Goal: Information Seeking & Learning: Learn about a topic

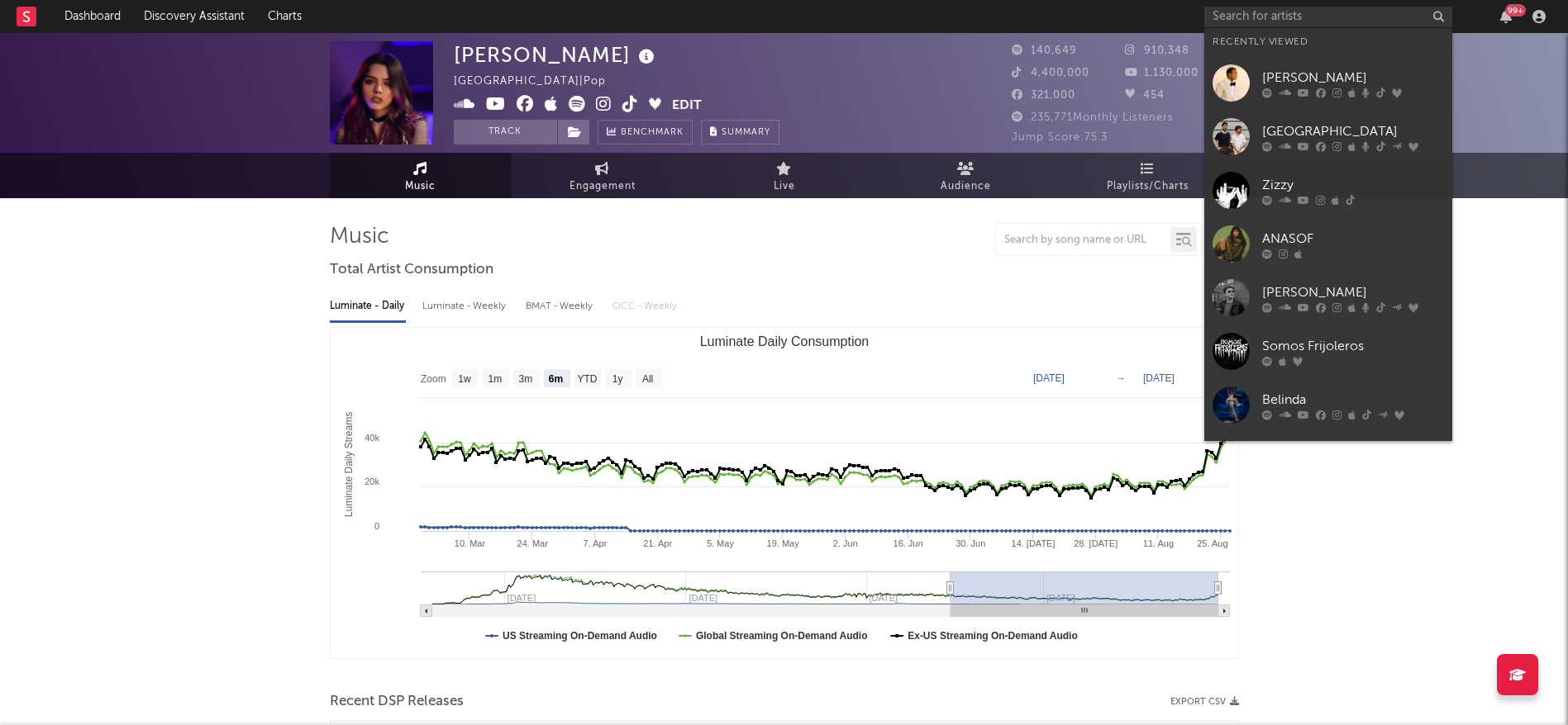
select select "6m"
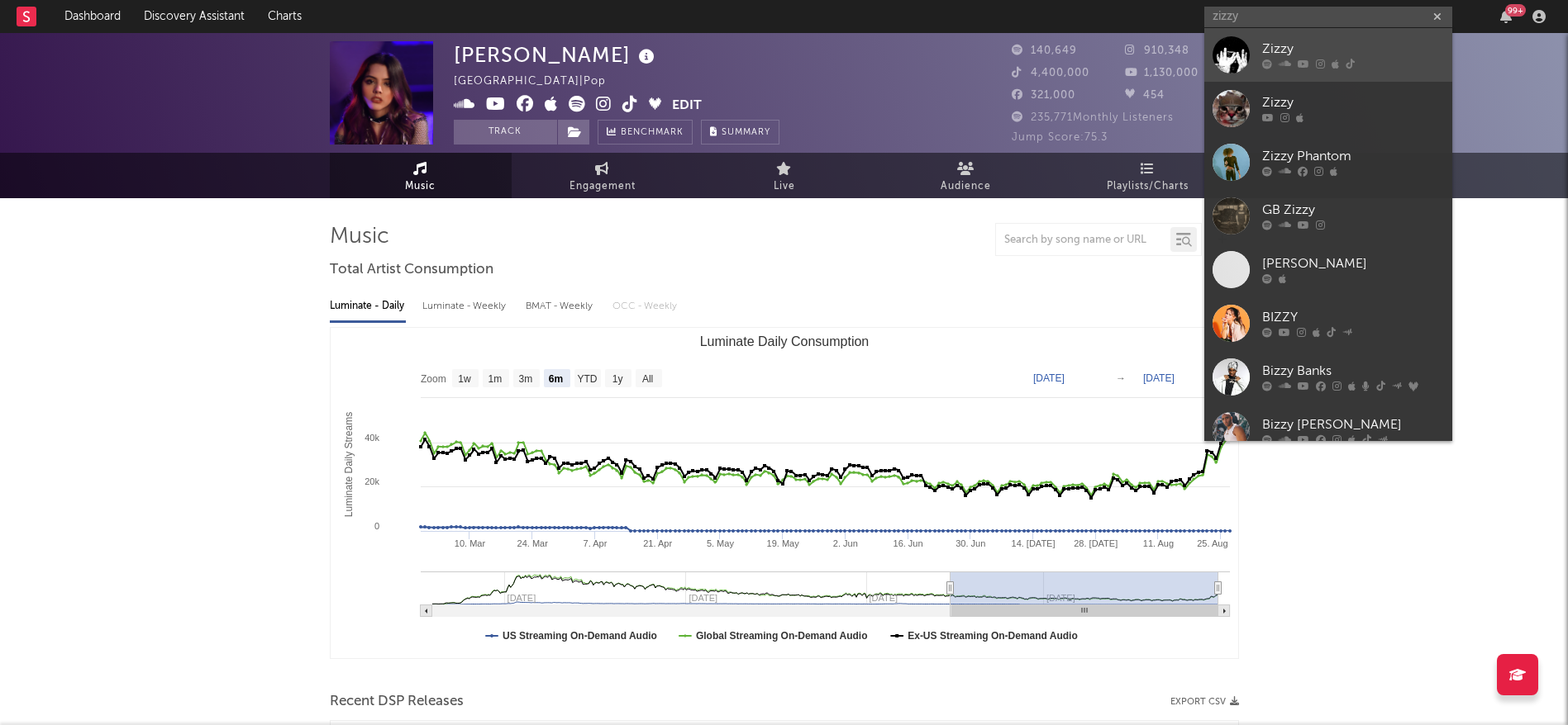
type input "zizzy"
click at [1319, 51] on div "Zizzy" at bounding box center [1352, 50] width 182 height 20
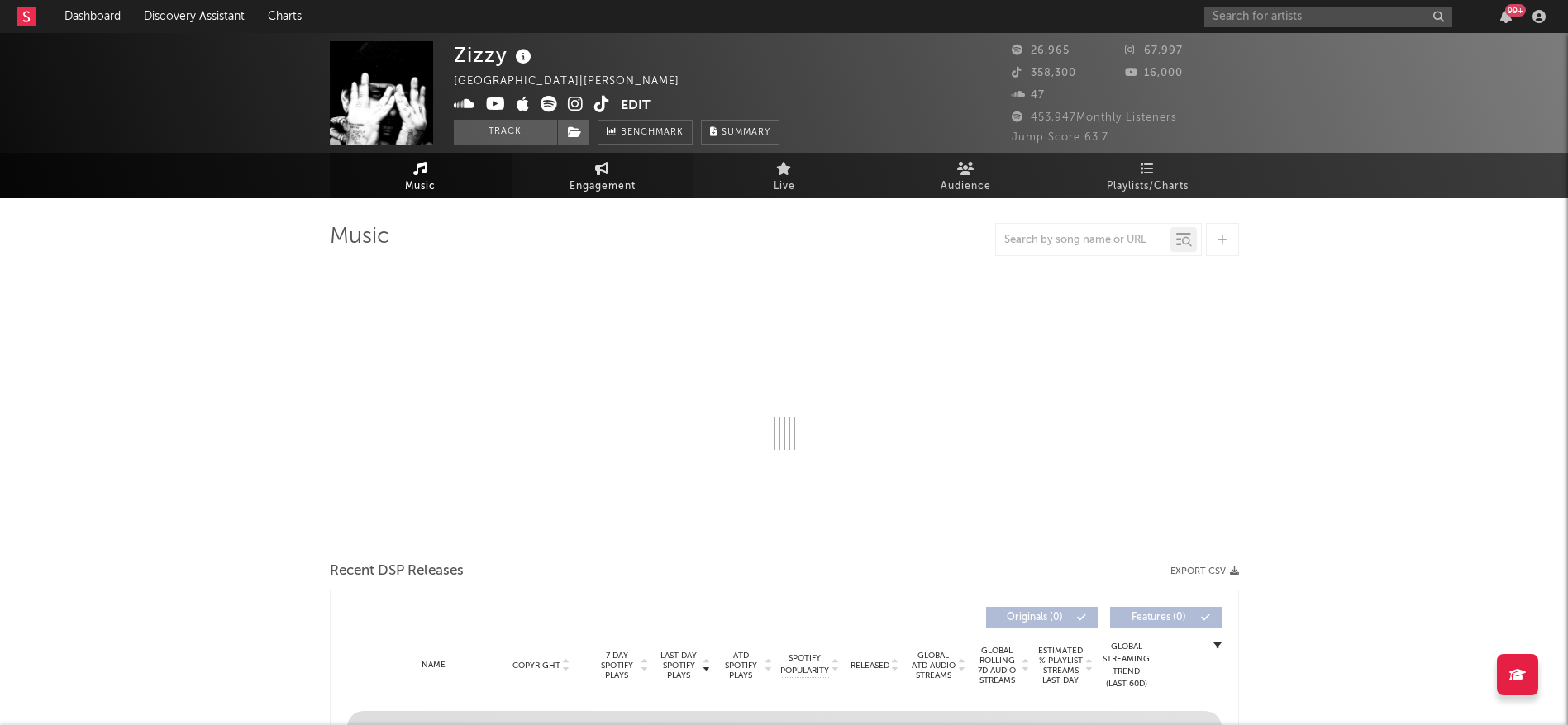
click at [639, 173] on link "Engagement" at bounding box center [602, 175] width 182 height 45
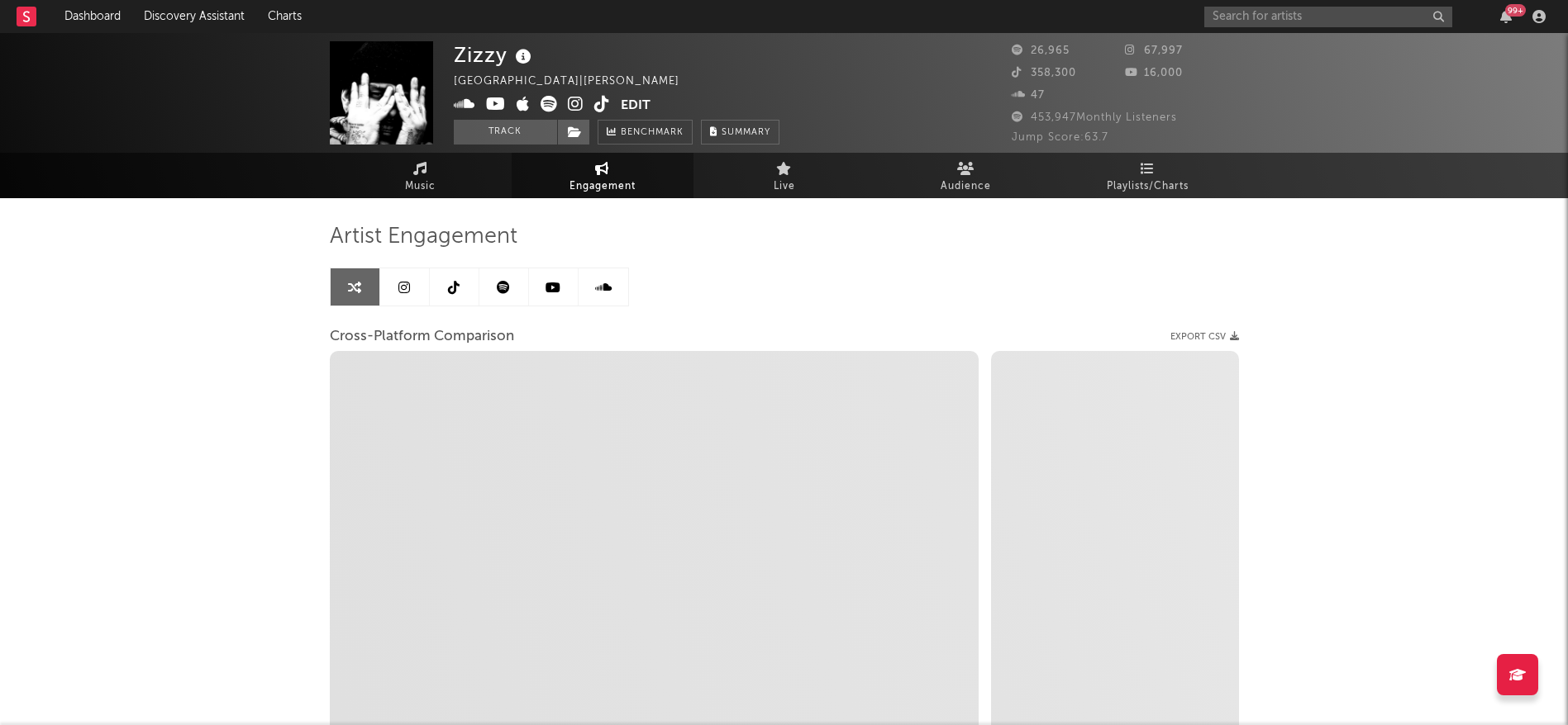
select select "1w"
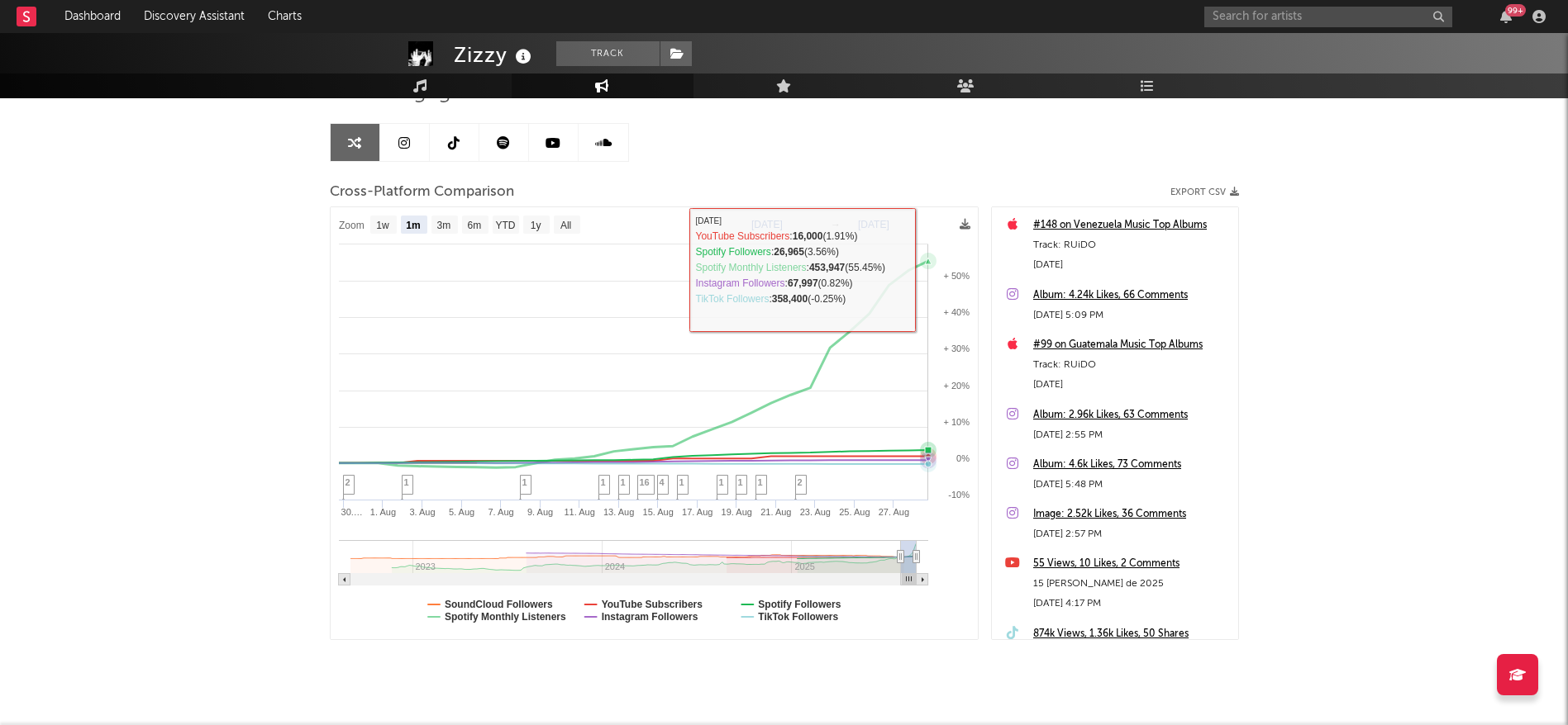
scroll to position [143, 0]
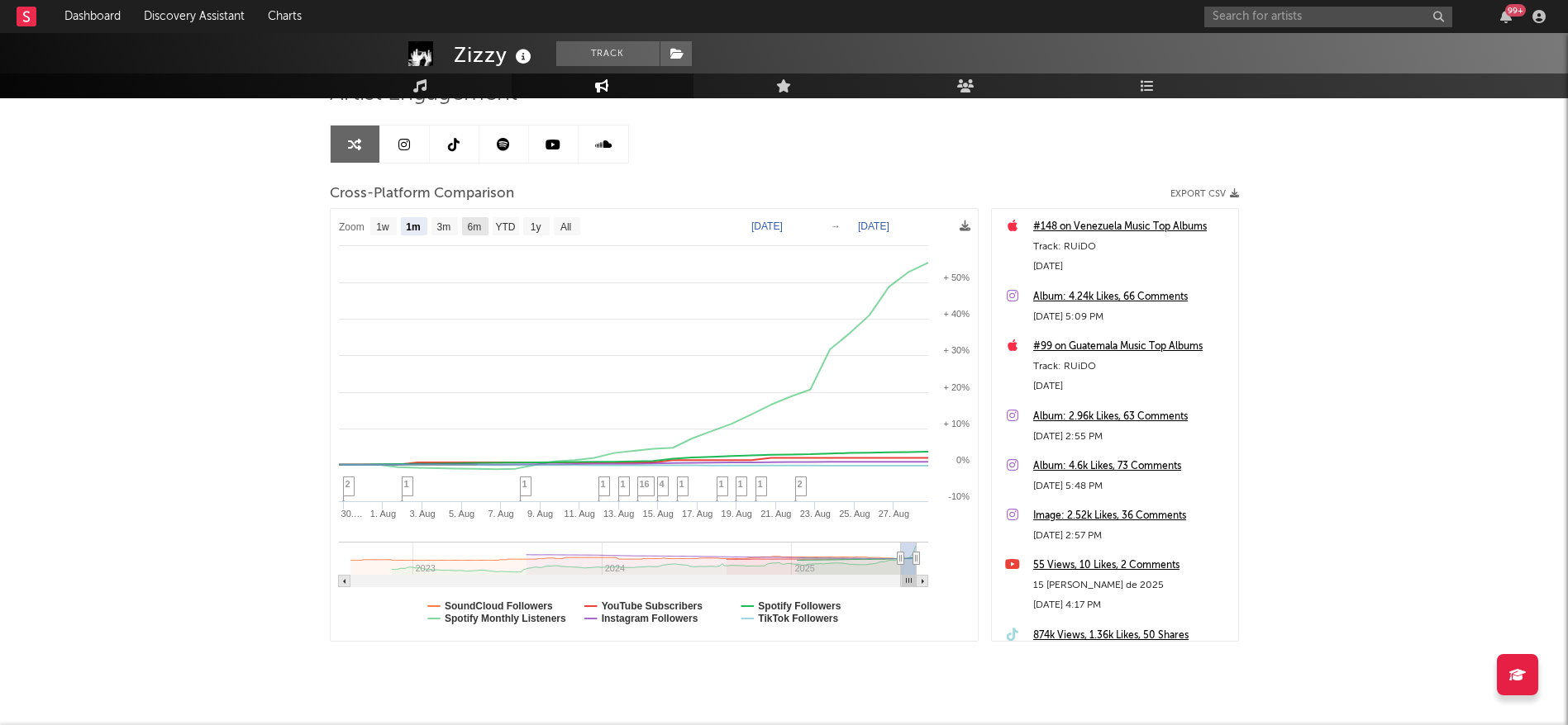
click at [464, 225] on rect at bounding box center [475, 226] width 27 height 18
select select "6m"
type input "[DATE]"
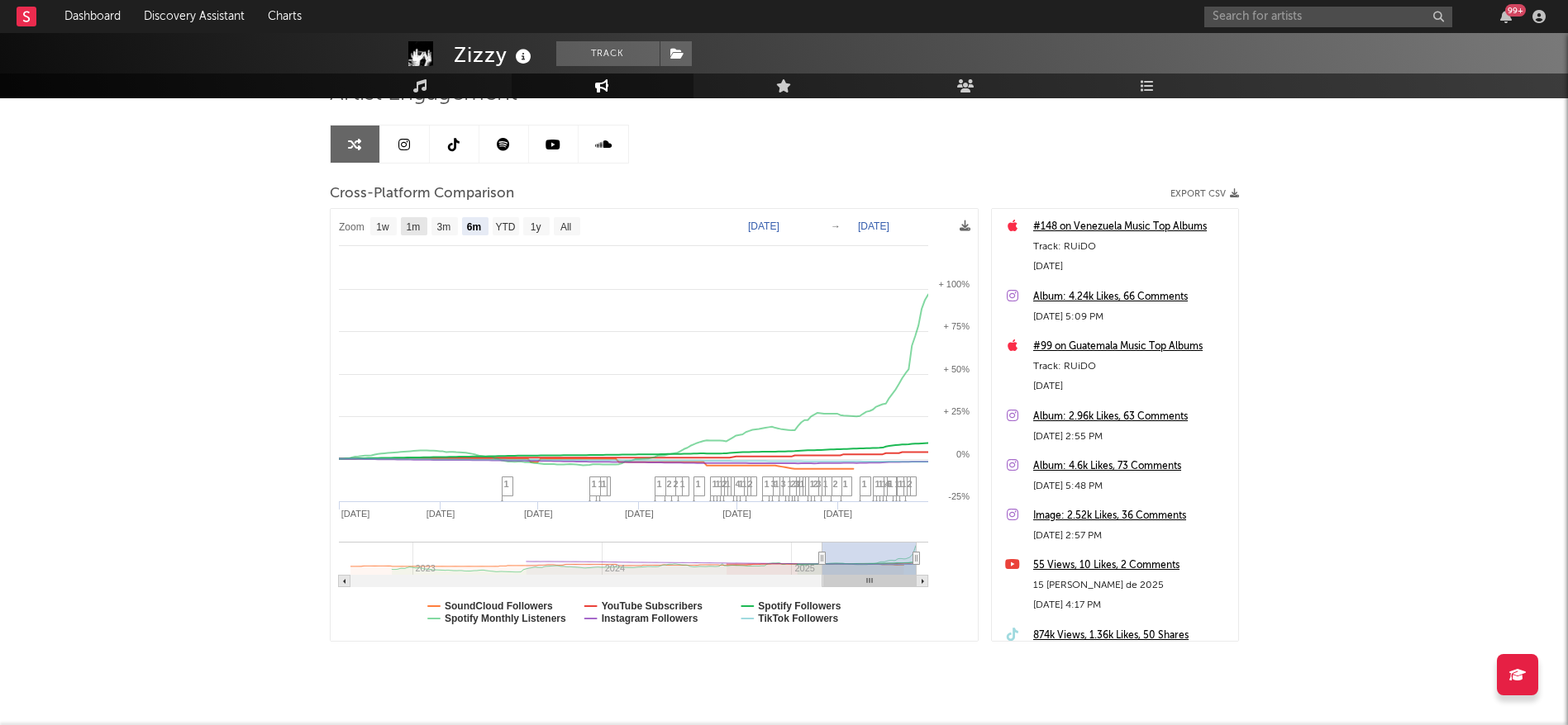
click at [408, 227] on text "1m" at bounding box center [413, 226] width 14 height 12
select select "1m"
type input "[DATE]"
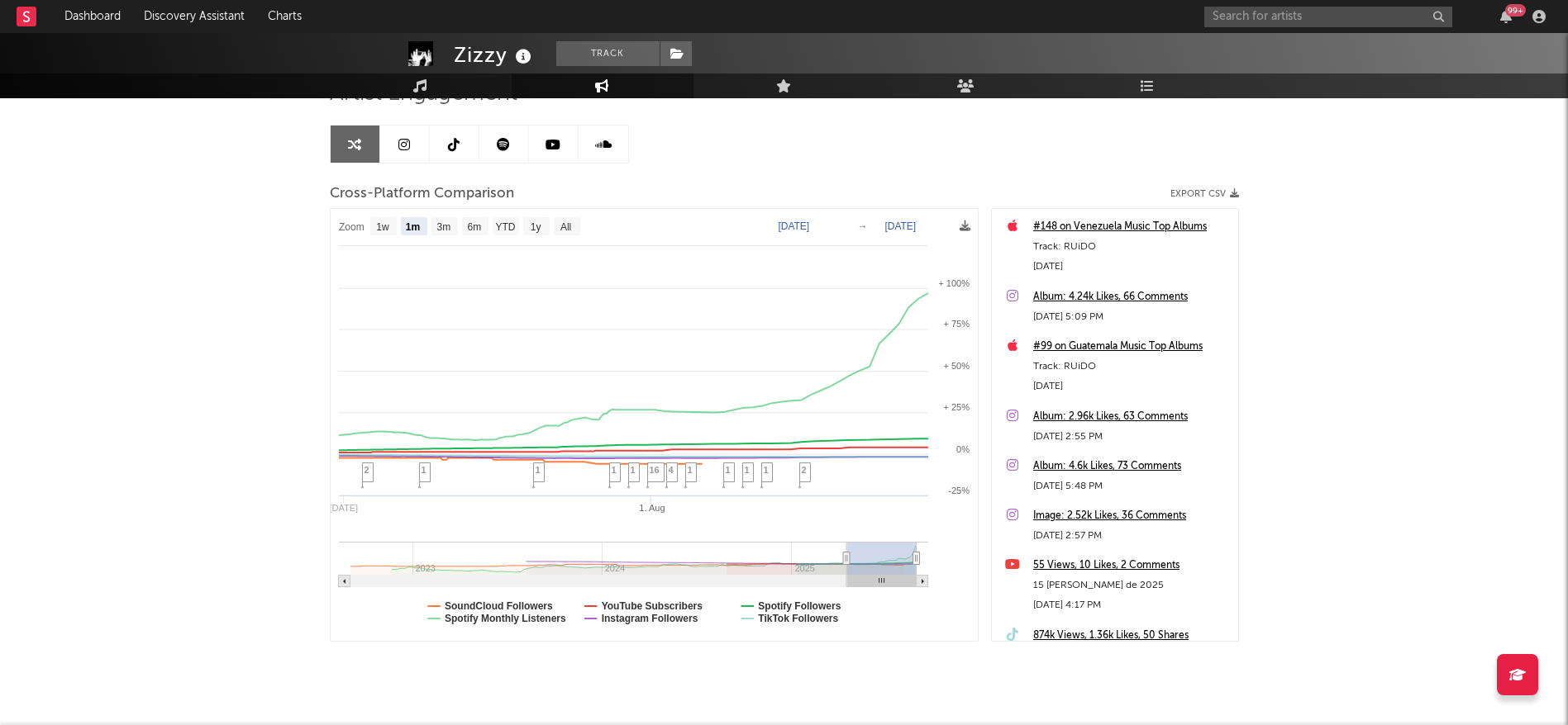
select select "1m"
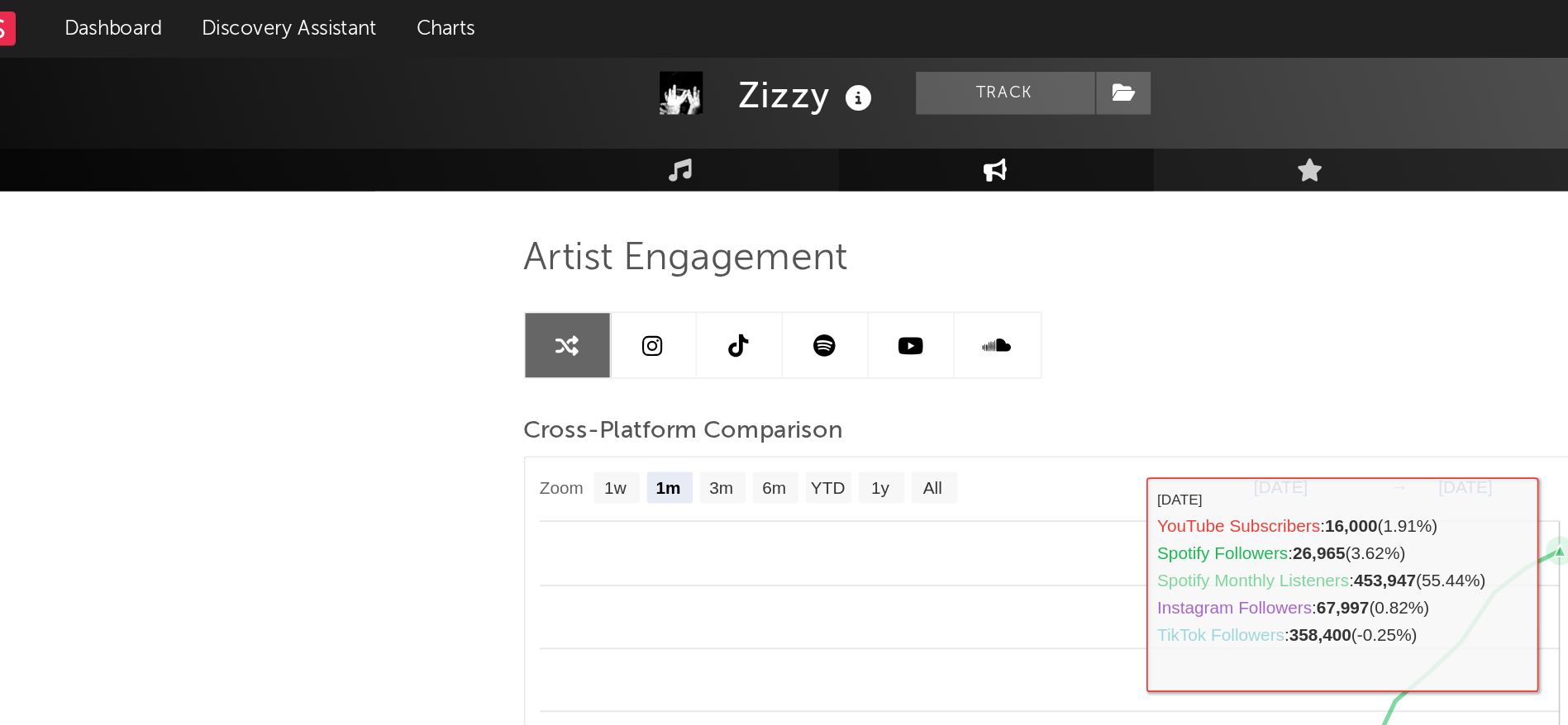
scroll to position [78, 0]
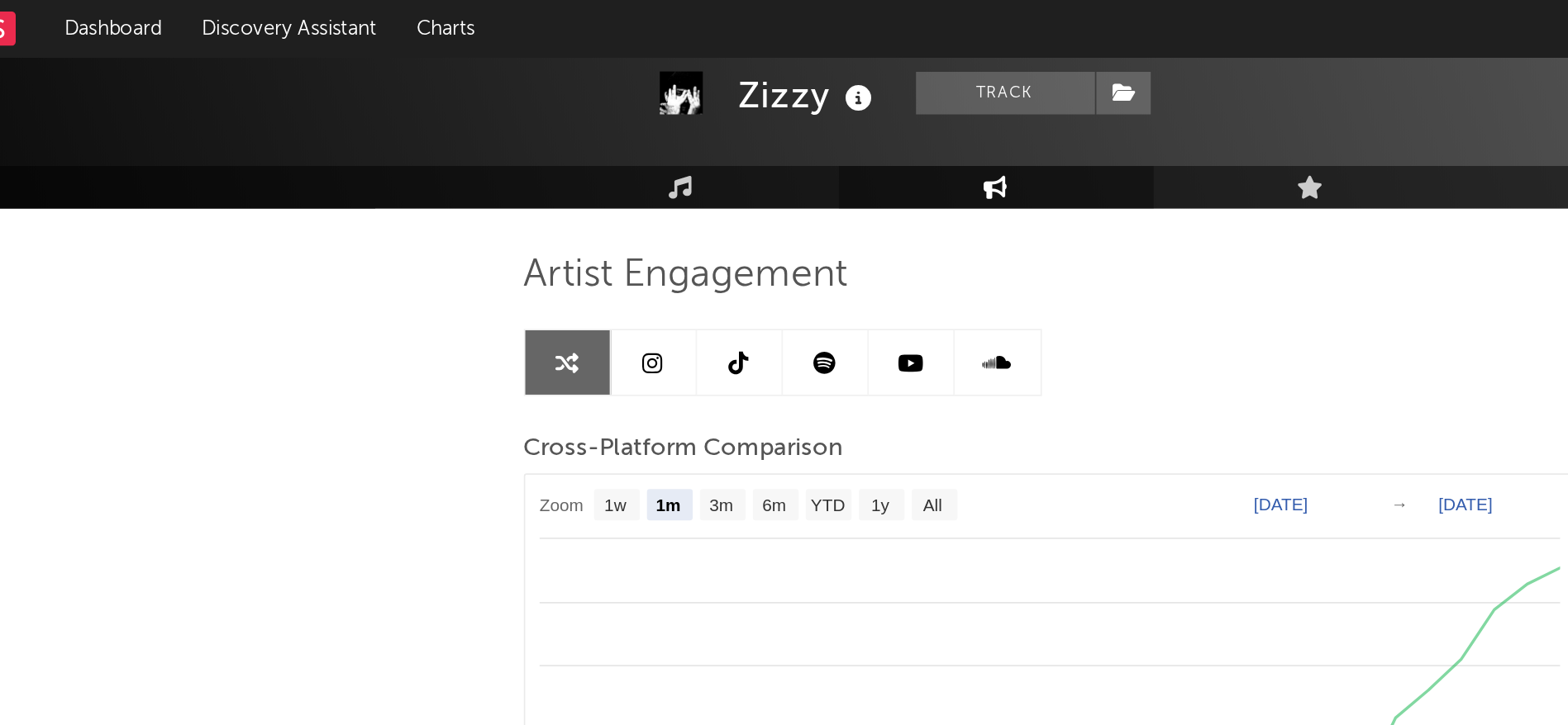
click at [404, 216] on icon at bounding box center [404, 209] width 12 height 13
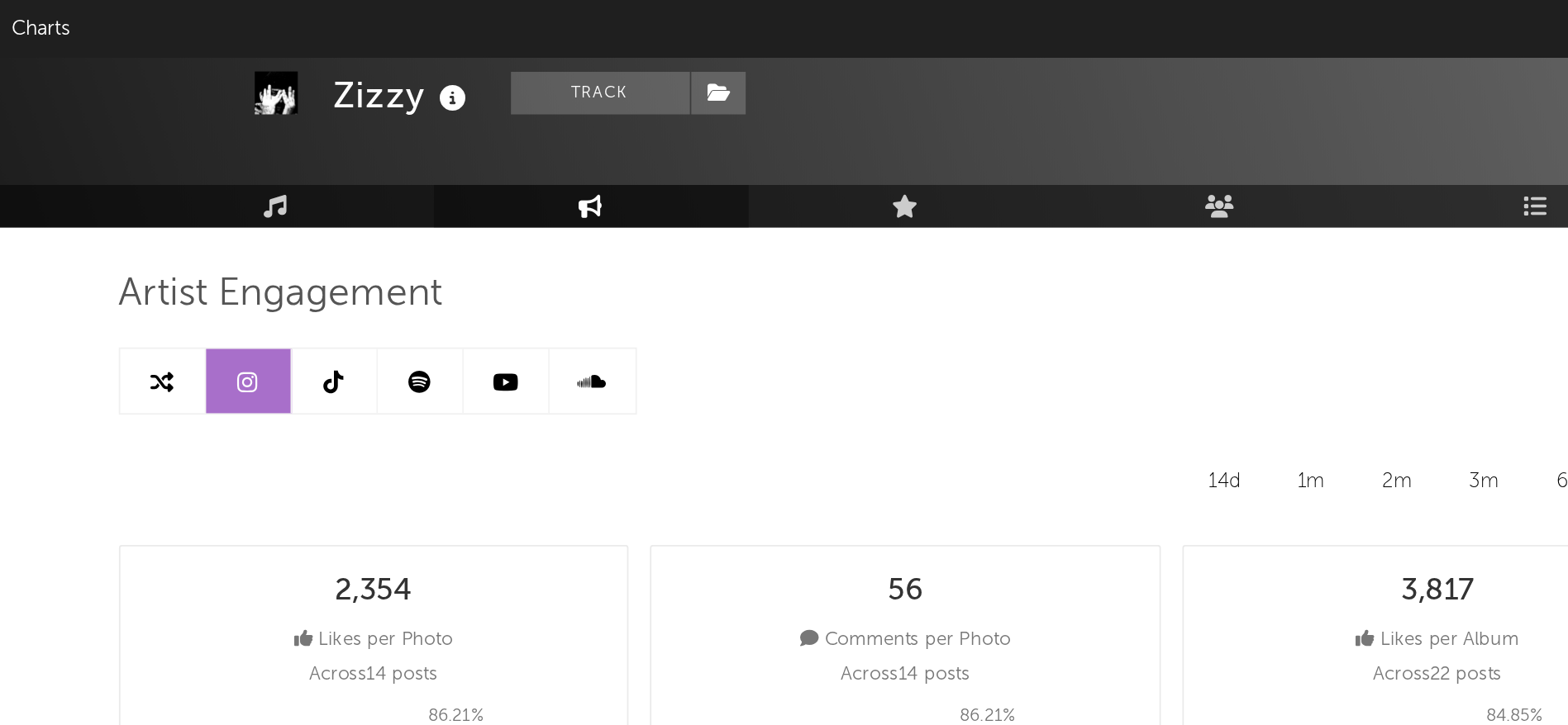
scroll to position [66, 0]
select select "6m"
click at [463, 217] on link at bounding box center [455, 221] width 50 height 37
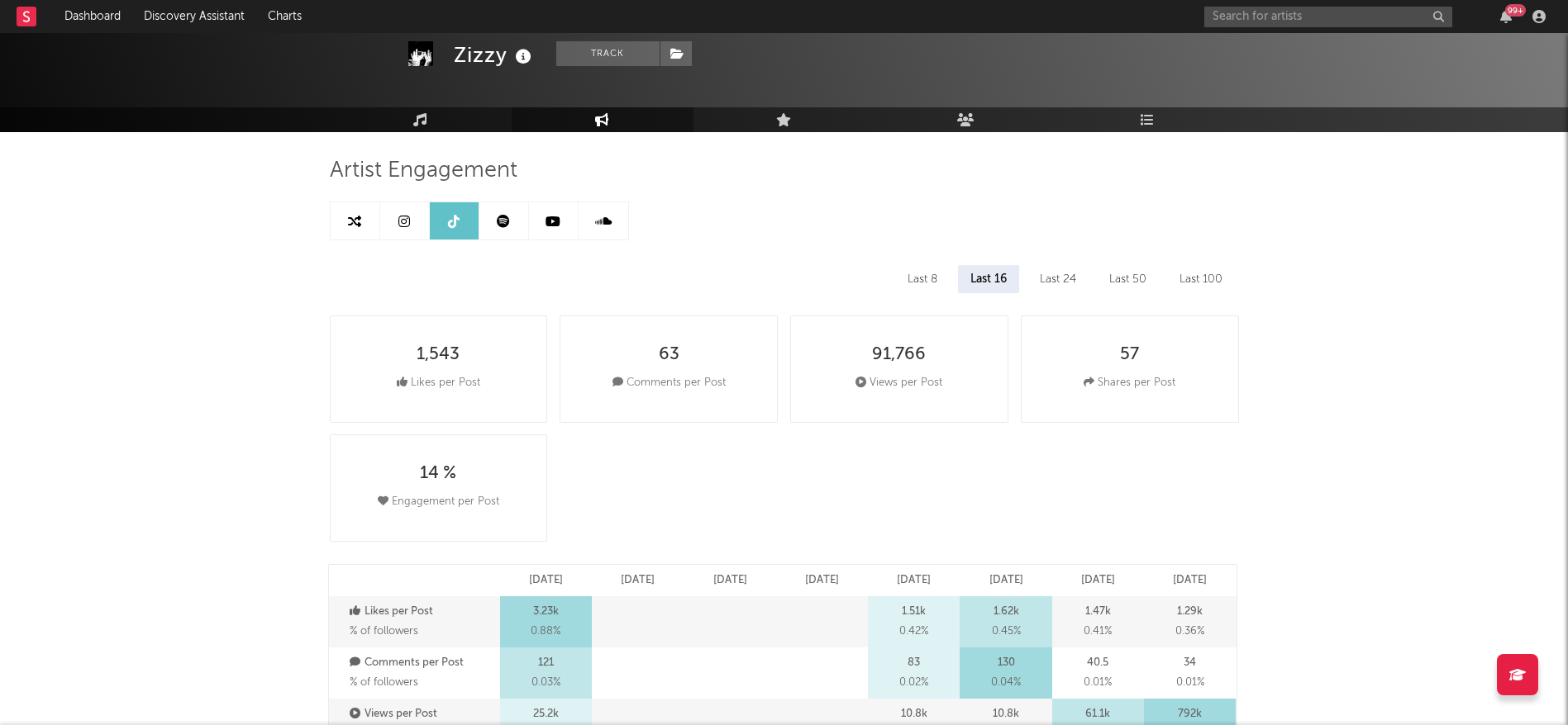
select select "1w"
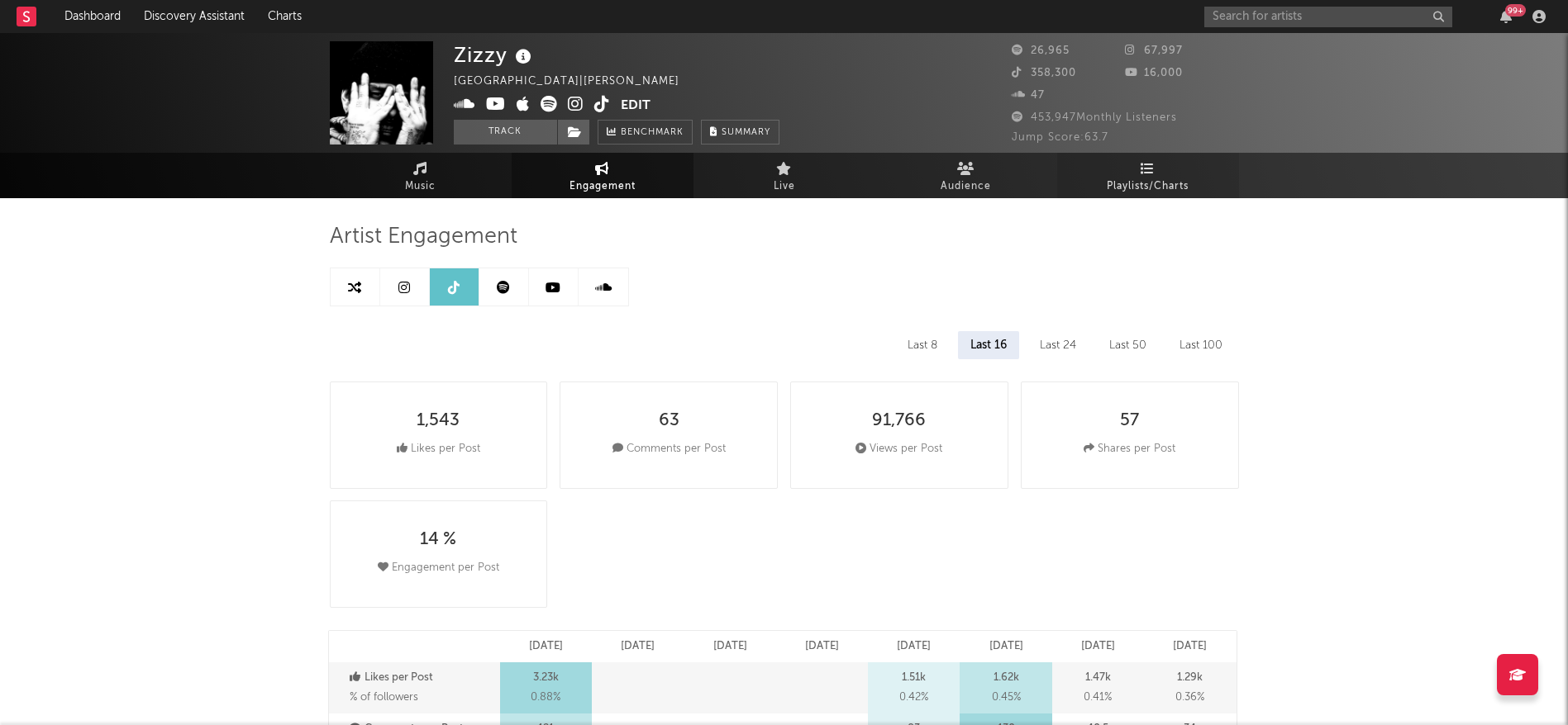
click at [1146, 171] on icon at bounding box center [1148, 168] width 14 height 13
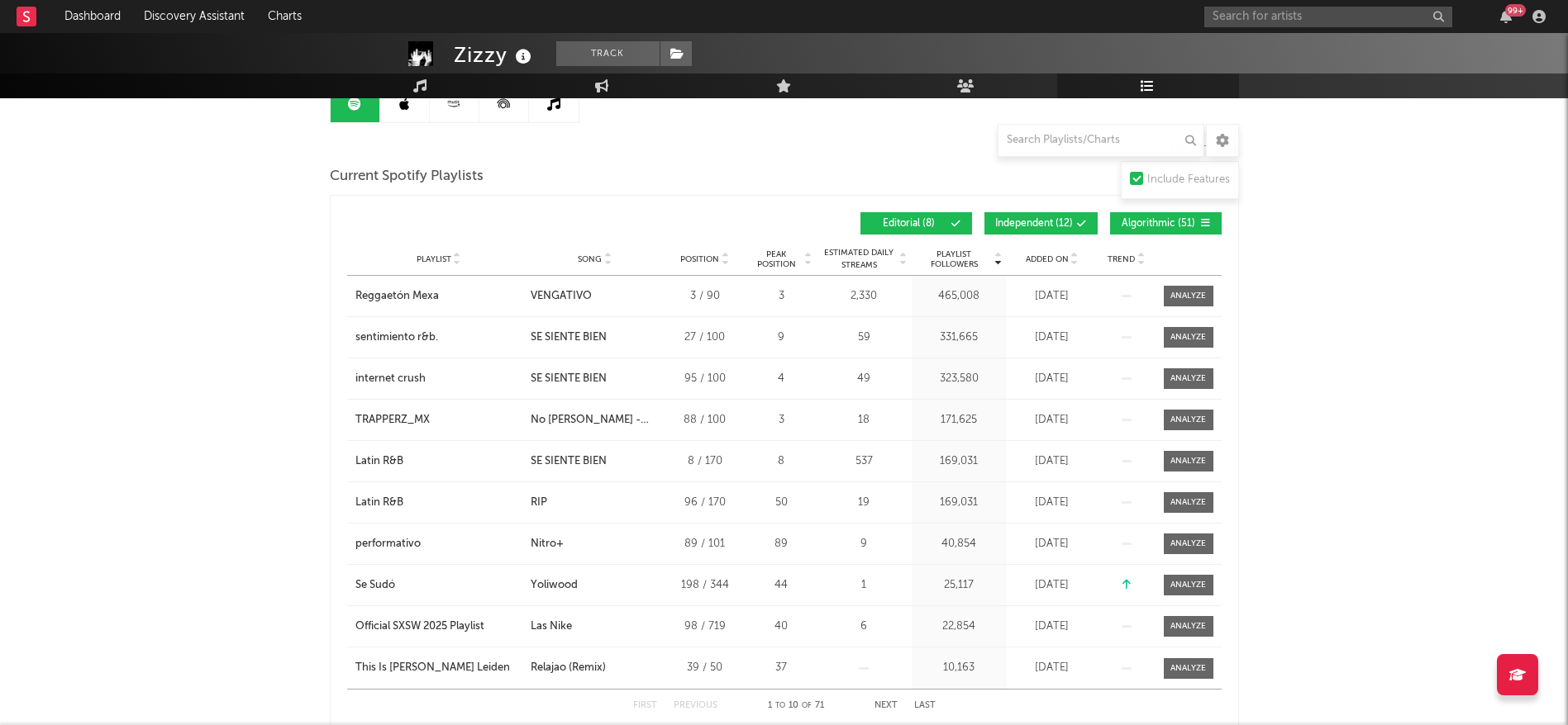
scroll to position [185, 0]
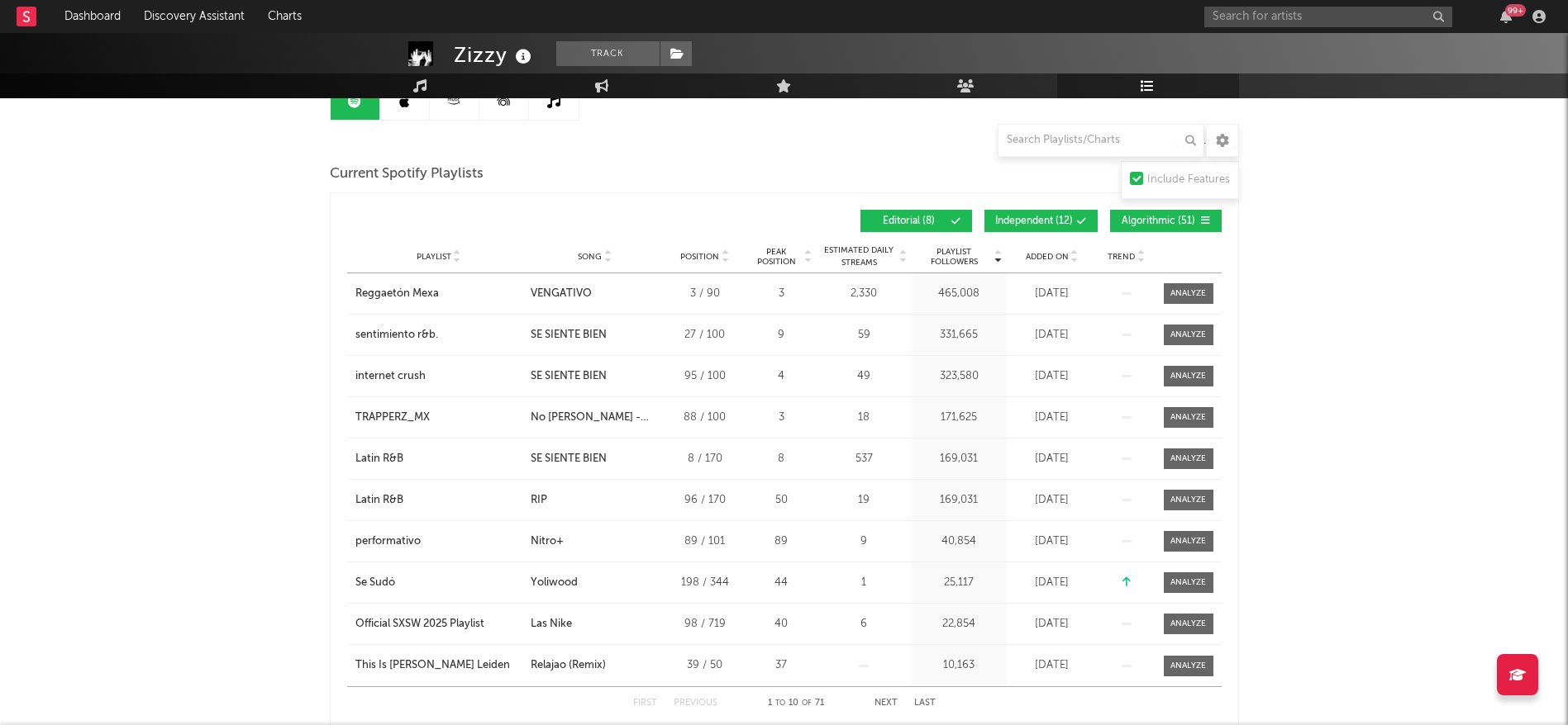
click at [1055, 211] on button "Independent ( 12 )" at bounding box center [1041, 220] width 114 height 22
click at [1123, 217] on span "Algorithmic ( 51 )" at bounding box center [1159, 221] width 76 height 10
